Goal: Task Accomplishment & Management: Manage account settings

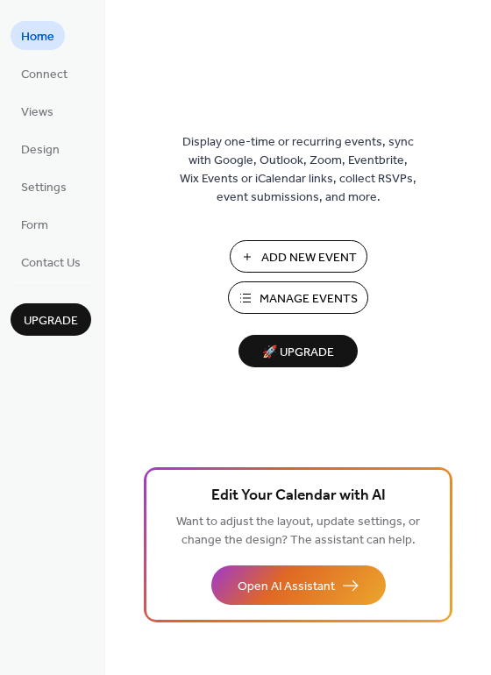
click at [260, 298] on span "Manage Events" at bounding box center [308, 299] width 98 height 18
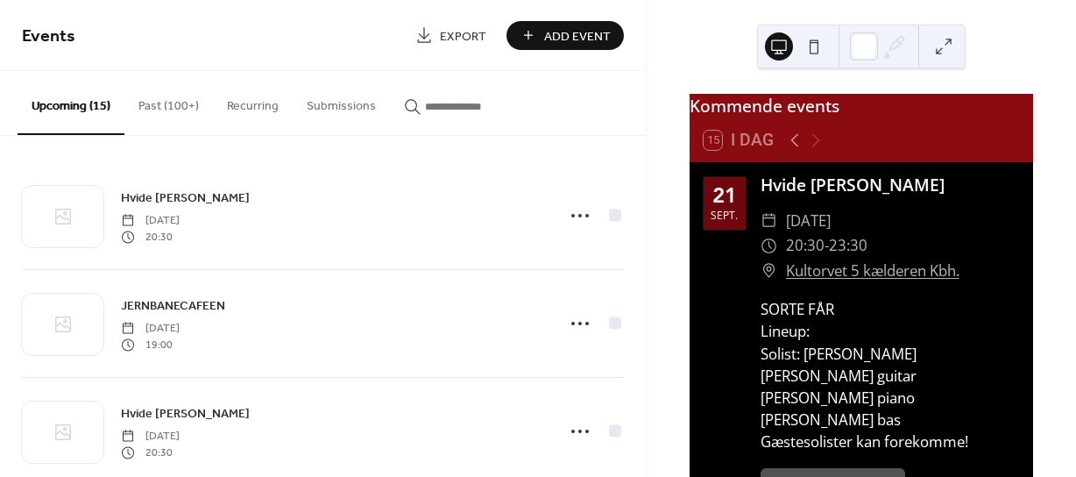
click at [157, 105] on button "Past (100+)" at bounding box center [168, 102] width 88 height 62
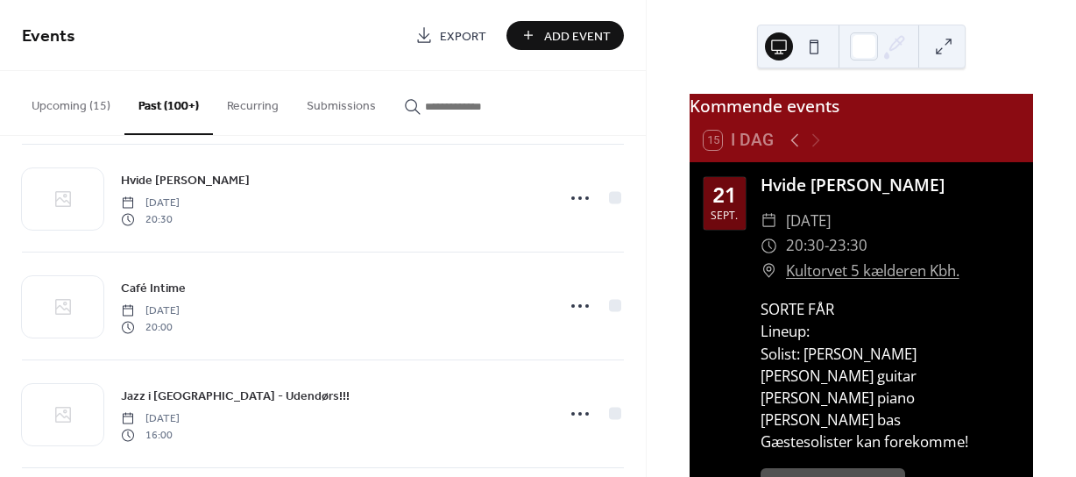
scroll to position [350, 0]
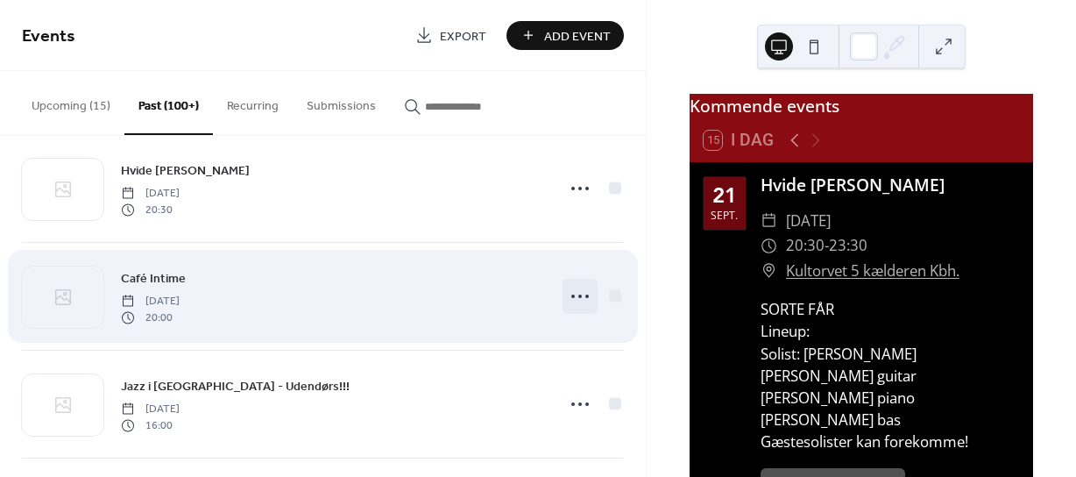
click at [566, 296] on icon at bounding box center [580, 296] width 28 height 28
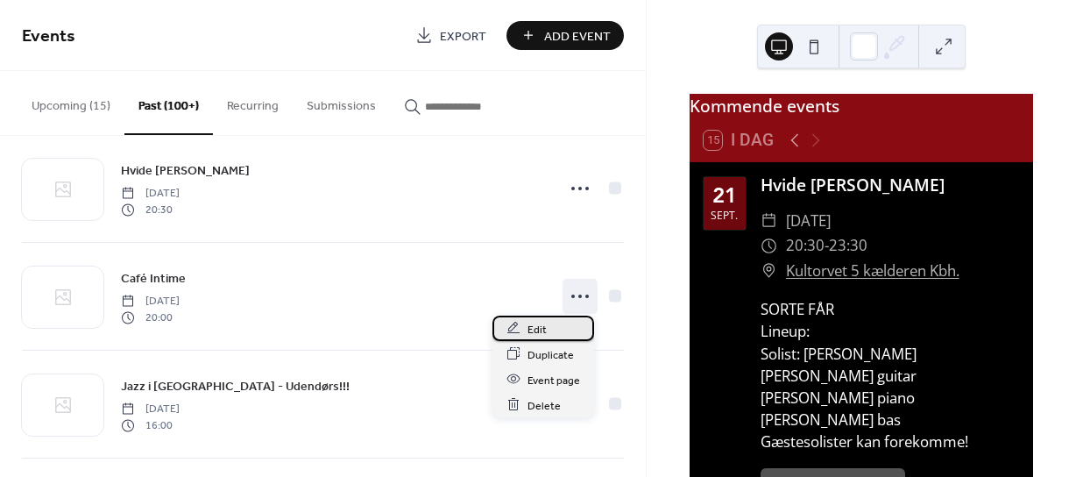
click at [536, 325] on span "Edit" at bounding box center [536, 329] width 19 height 18
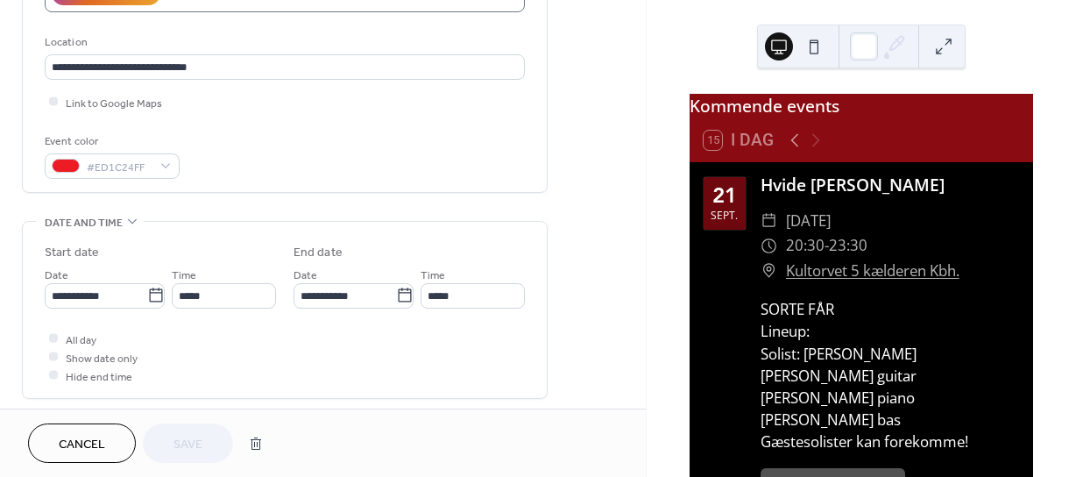
scroll to position [350, 0]
click at [152, 294] on icon at bounding box center [156, 295] width 18 height 18
click at [147, 294] on input "**********" at bounding box center [96, 294] width 103 height 25
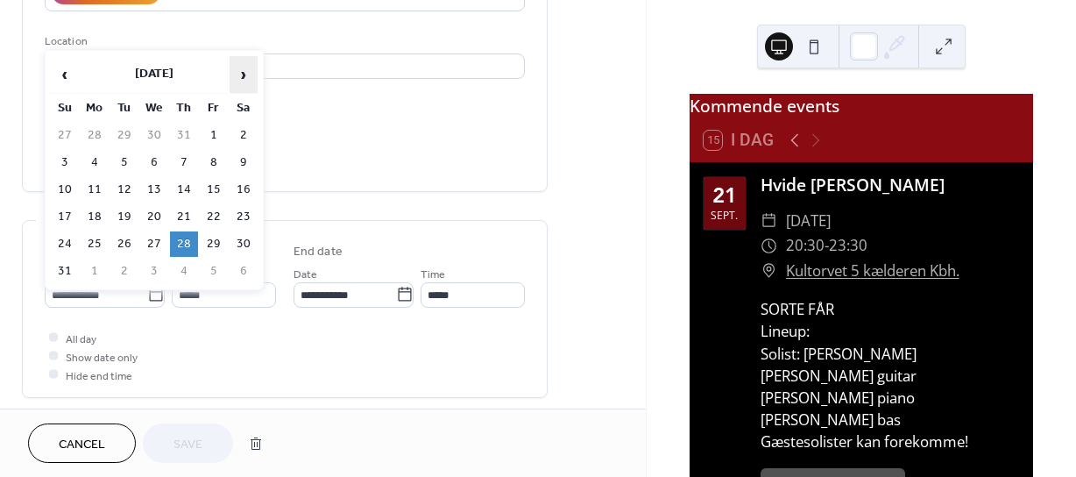
click at [240, 76] on span "›" at bounding box center [243, 74] width 26 height 35
click at [183, 210] on td "25" at bounding box center [184, 216] width 28 height 25
type input "**********"
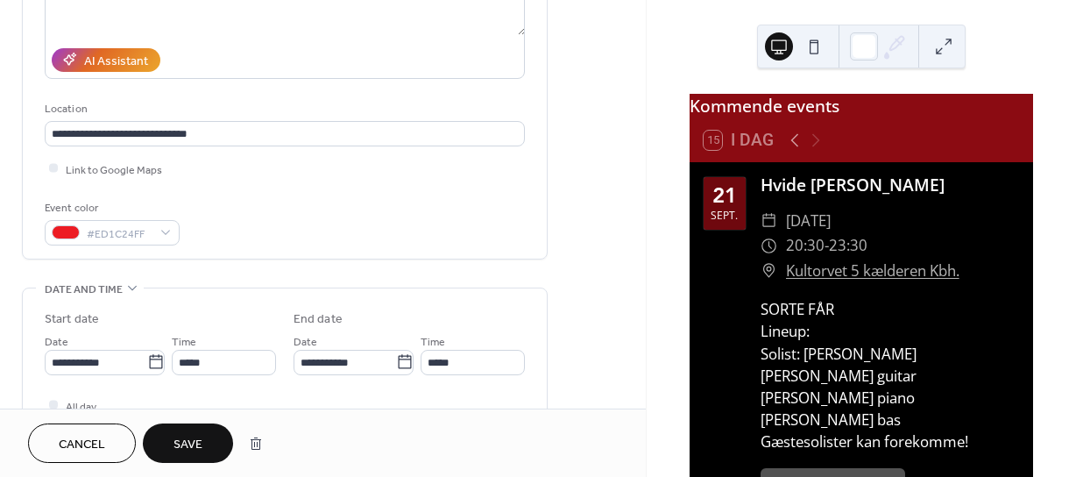
scroll to position [281, 0]
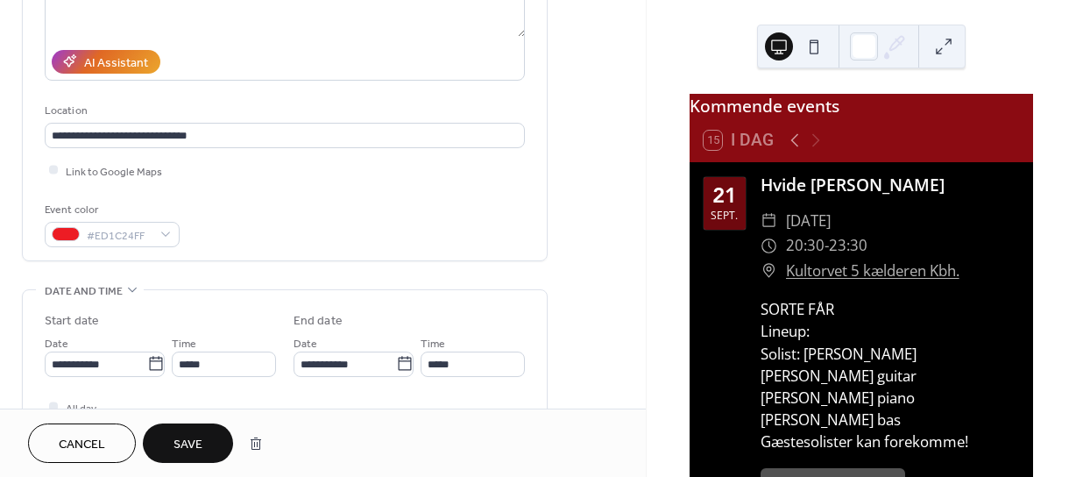
click at [197, 432] on button "Save" at bounding box center [188, 442] width 90 height 39
